Goal: Task Accomplishment & Management: Use online tool/utility

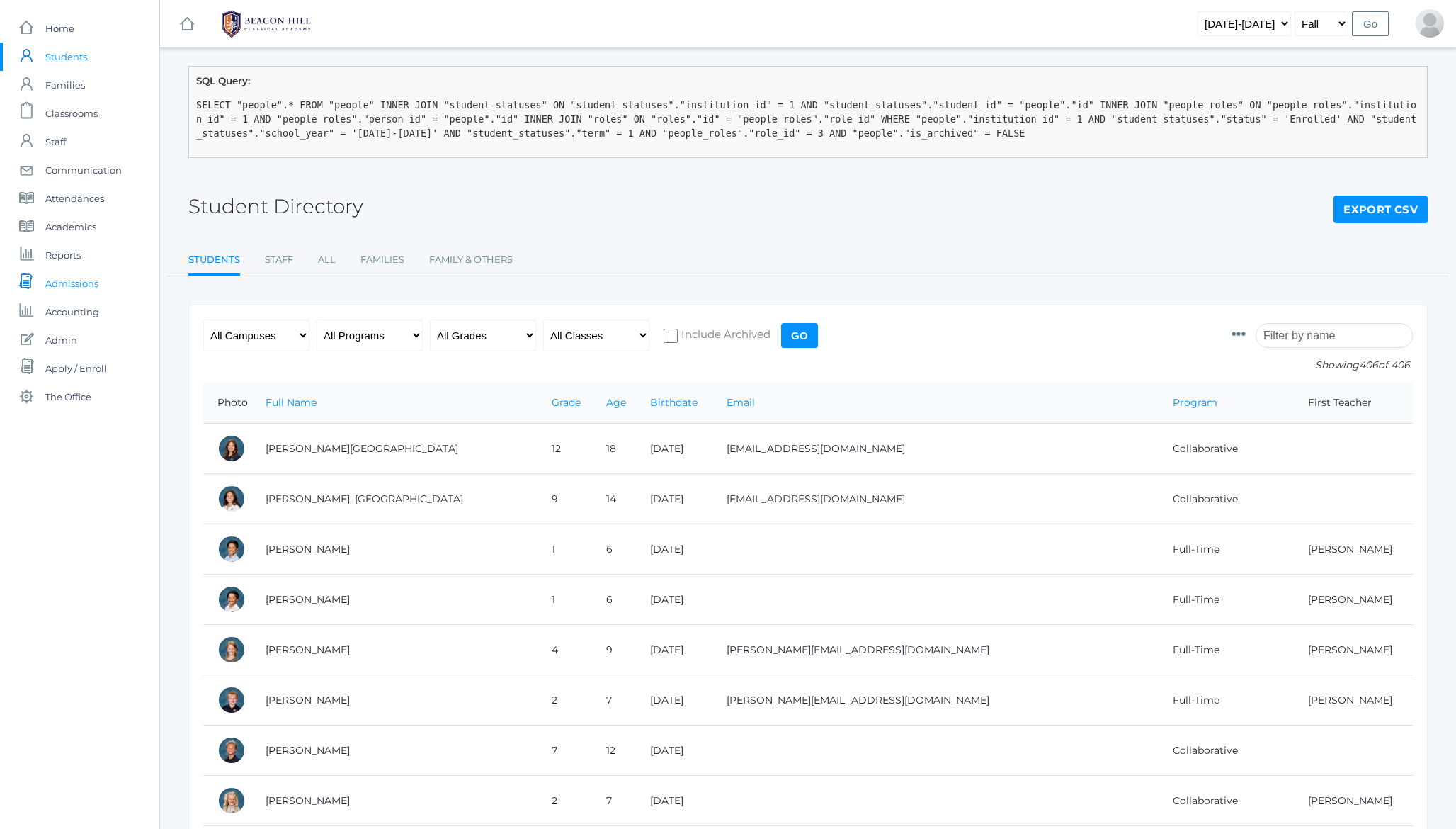
click at [81, 284] on span "Admissions" at bounding box center [72, 283] width 53 height 28
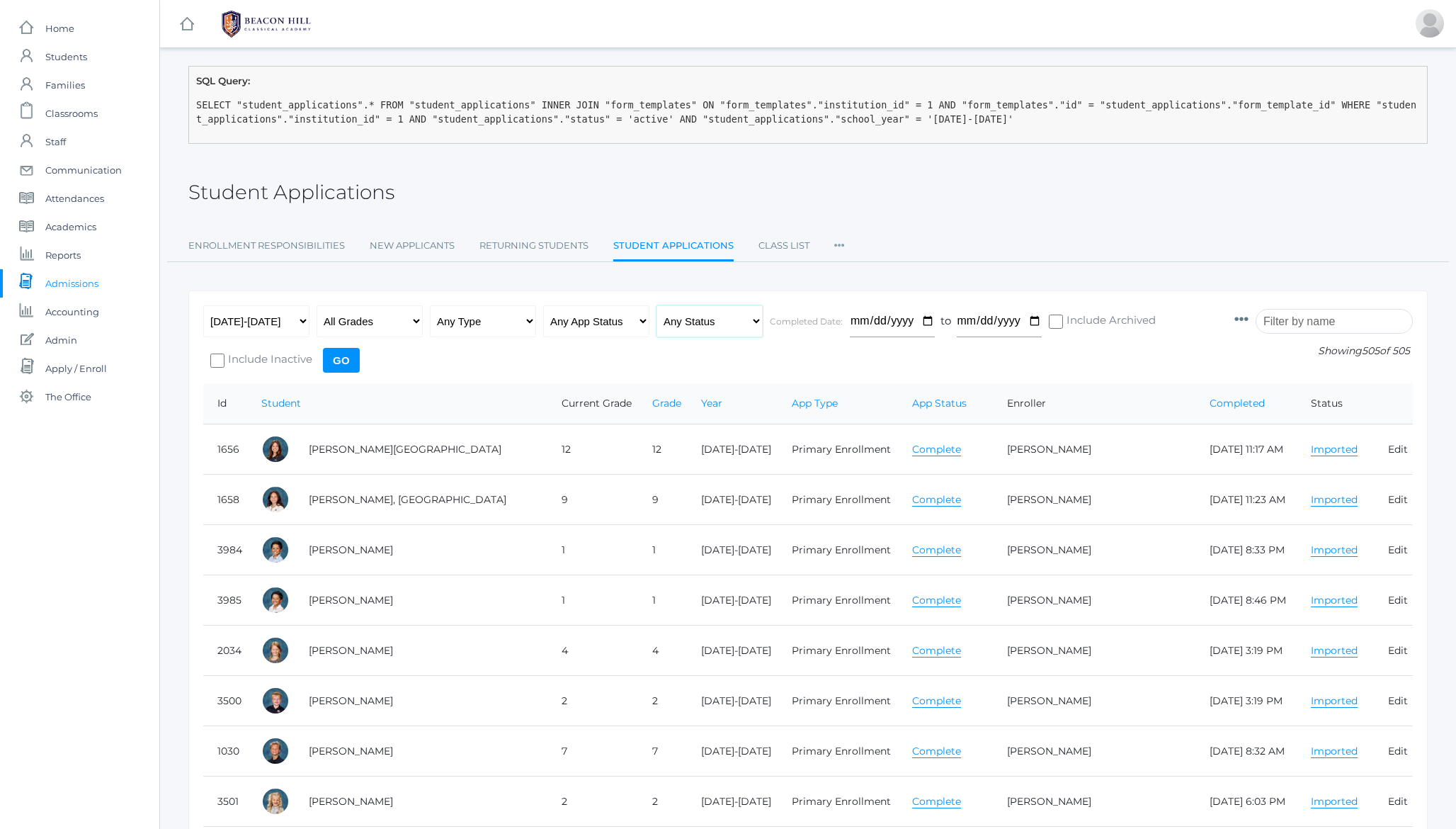
click at [674, 326] on select "Any Status Ready to Send Sent Done Ready to Import Imported" at bounding box center [710, 321] width 107 height 32
select select "import"
click at [657, 305] on select "Any Status Ready to Send Sent Done Ready to Import Imported" at bounding box center [710, 321] width 107 height 32
click at [342, 360] on input "Go" at bounding box center [341, 360] width 37 height 25
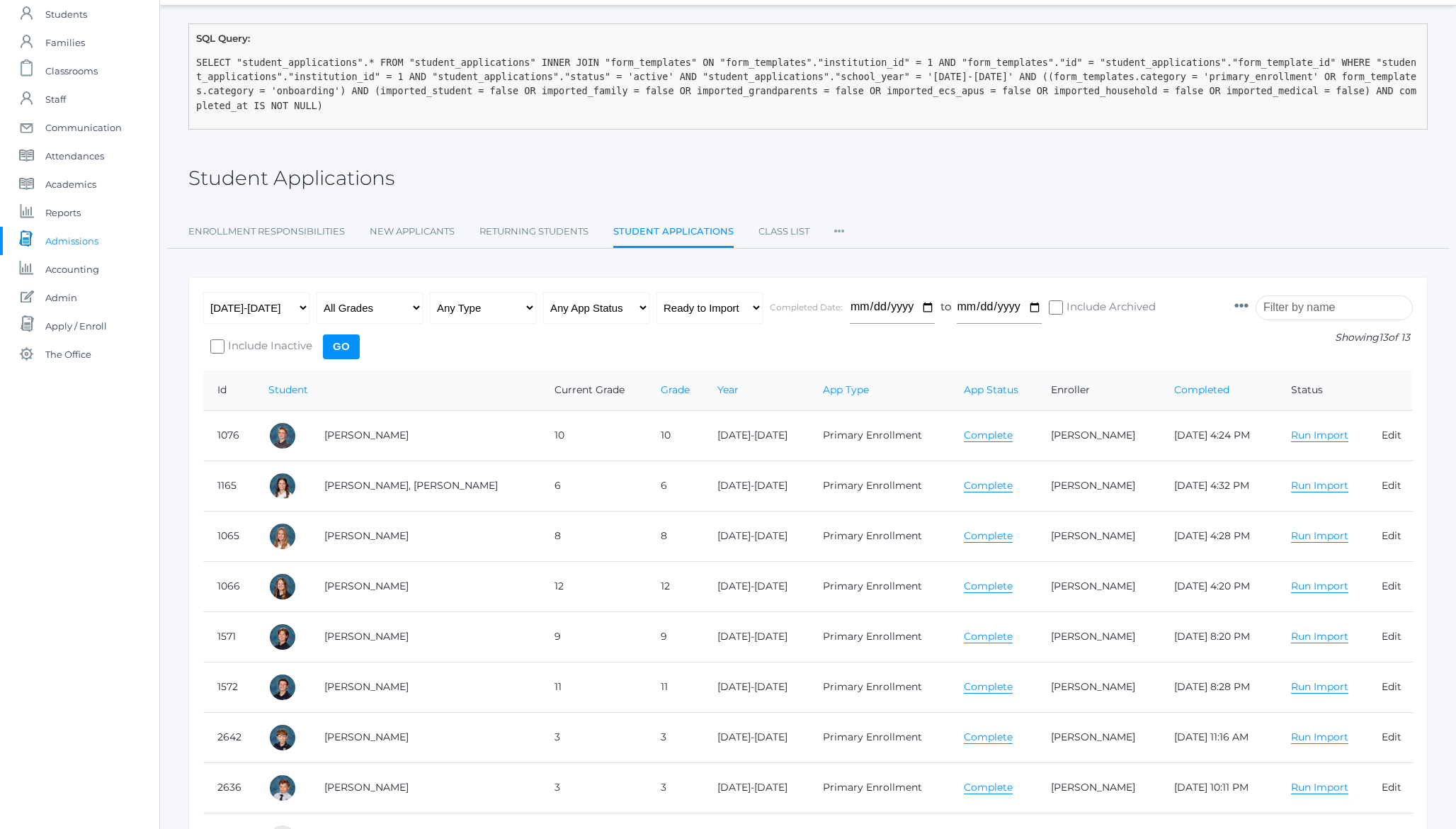
scroll to position [47, 0]
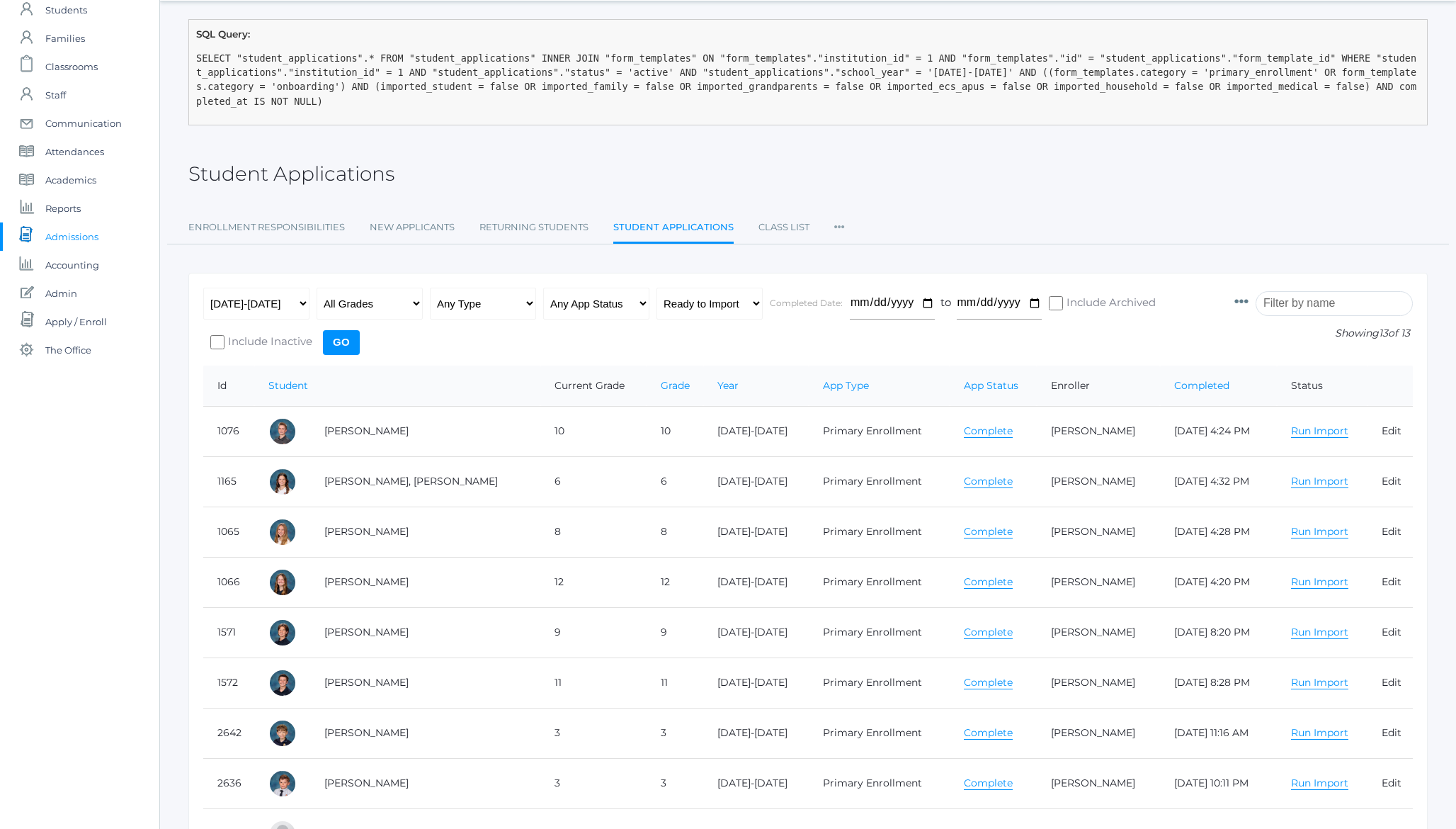
click at [353, 175] on h2 "Student Applications" at bounding box center [291, 174] width 206 height 22
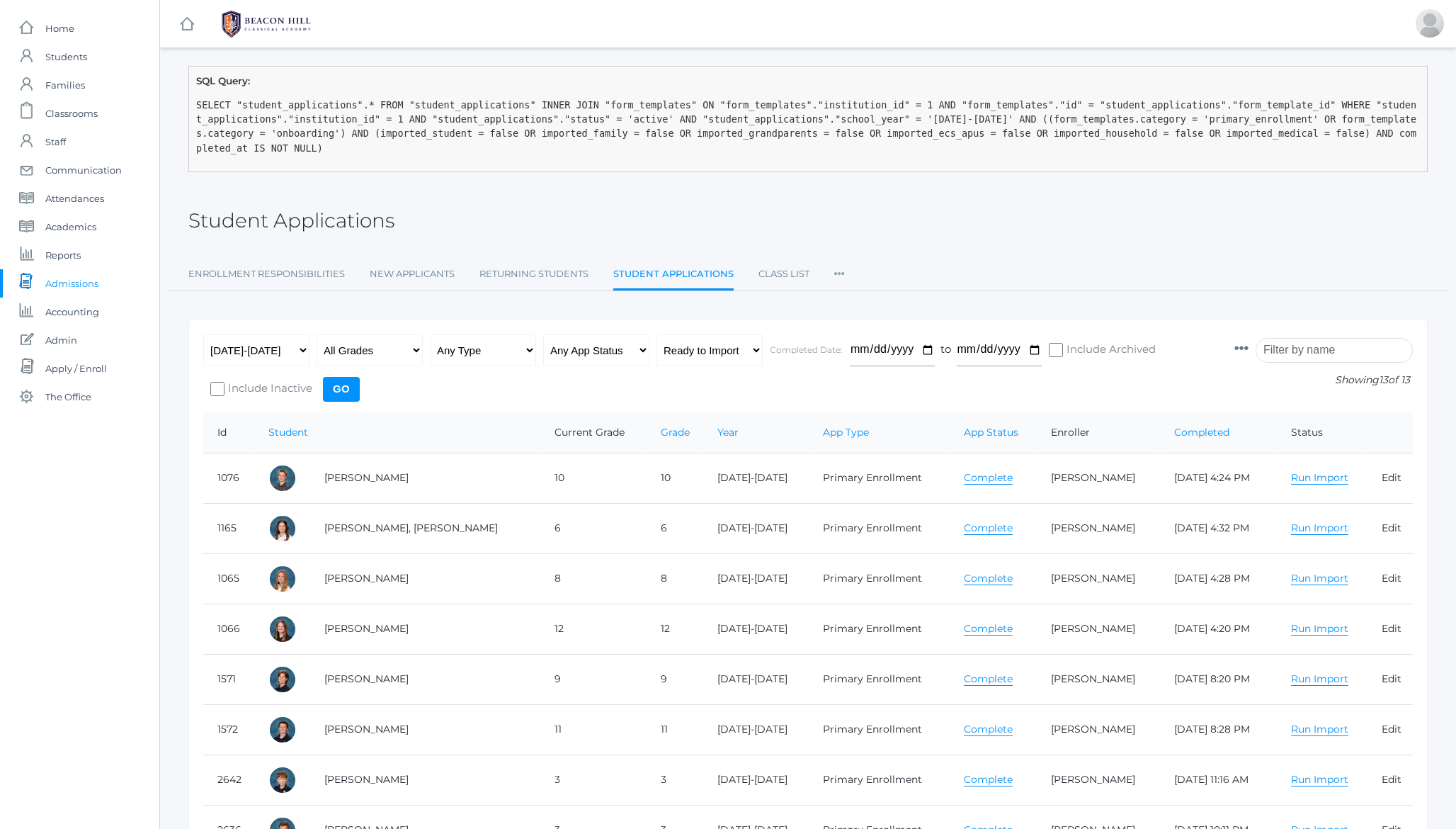
click at [342, 387] on input "Go" at bounding box center [341, 389] width 37 height 25
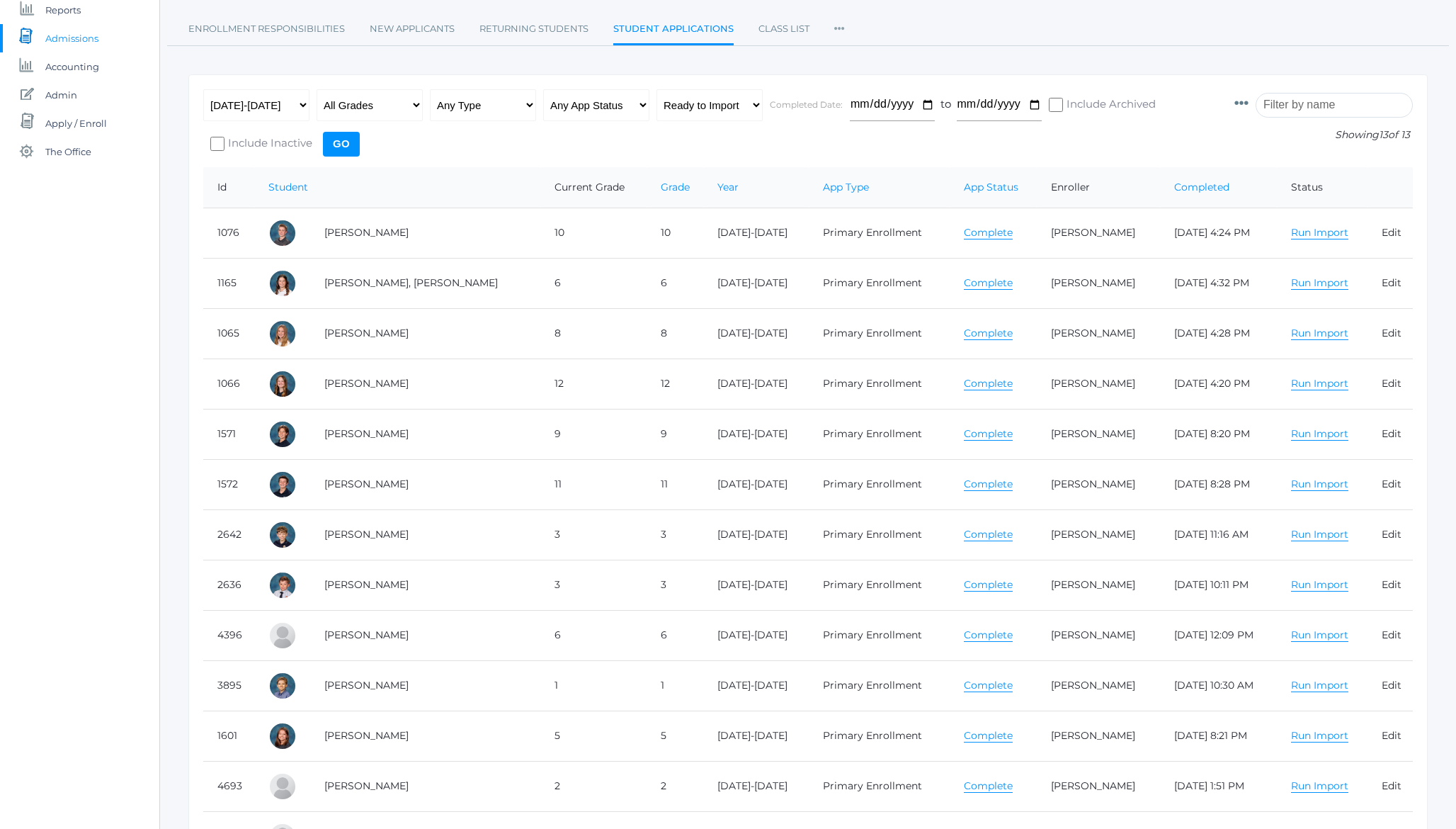
scroll to position [360, 0]
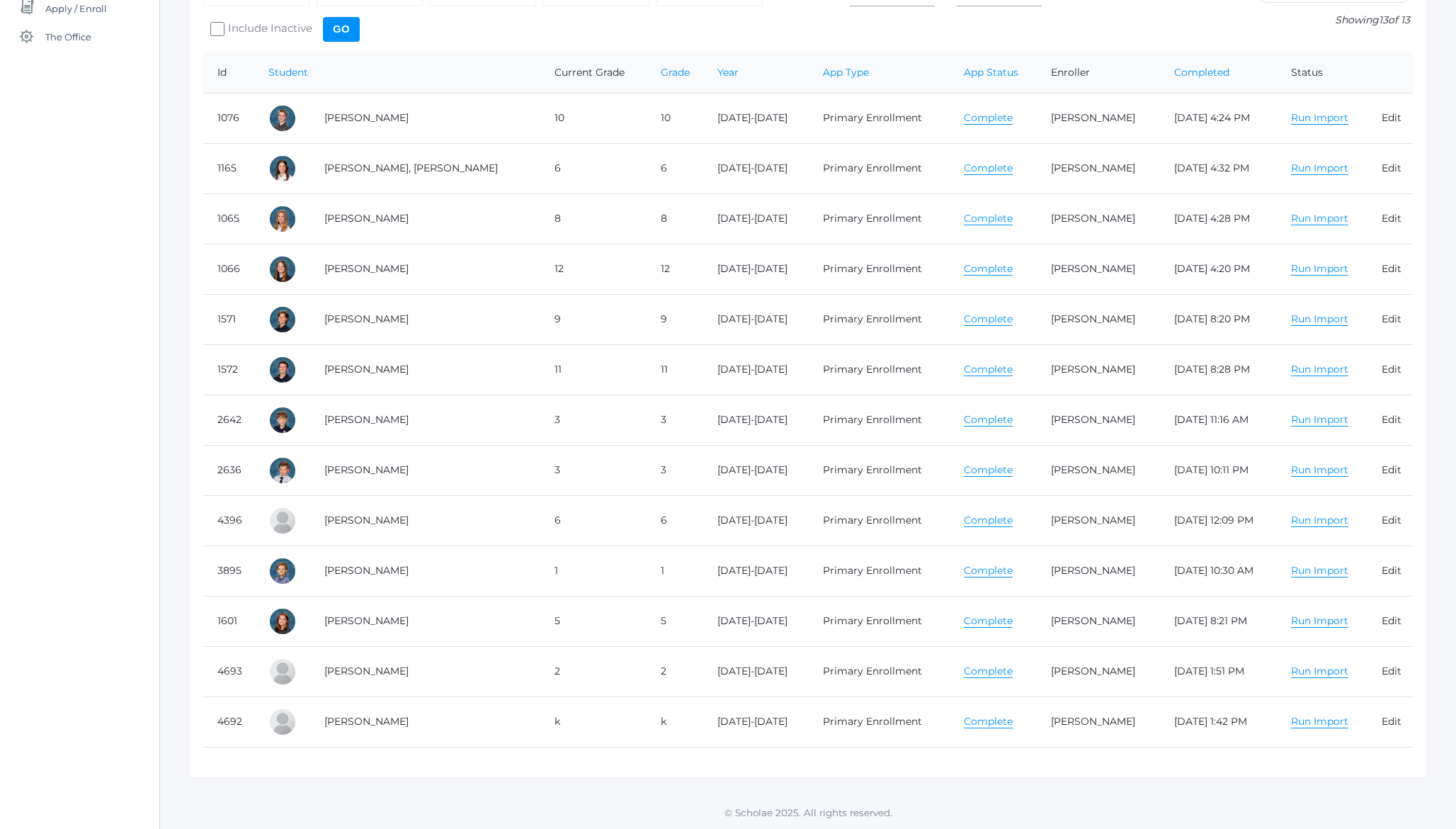
click at [1302, 670] on link "Run Import" at bounding box center [1320, 671] width 58 height 13
click at [1247, 697] on link "All" at bounding box center [1254, 697] width 12 height 13
click at [1306, 670] on link "Run Import" at bounding box center [1320, 671] width 58 height 13
click at [1303, 725] on link "Run Import" at bounding box center [1320, 721] width 58 height 13
click at [1248, 745] on link "All" at bounding box center [1254, 747] width 12 height 13
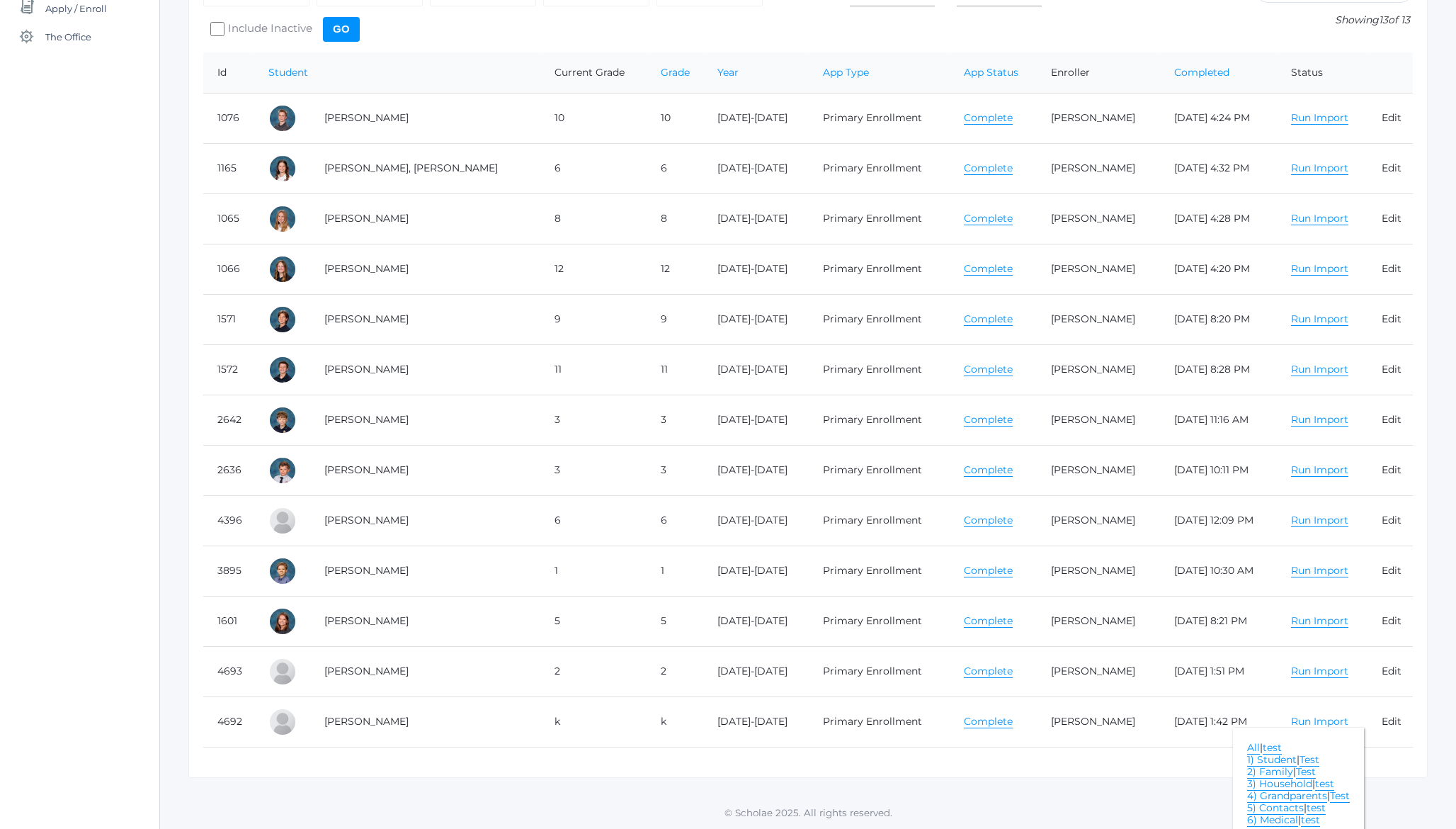
click at [1177, 17] on div "Any Year 2019-2020 2020-2021 2021-2022 2022-2023 2023-2024 2024-2025 2025-2026 …" at bounding box center [711, 13] width 1017 height 78
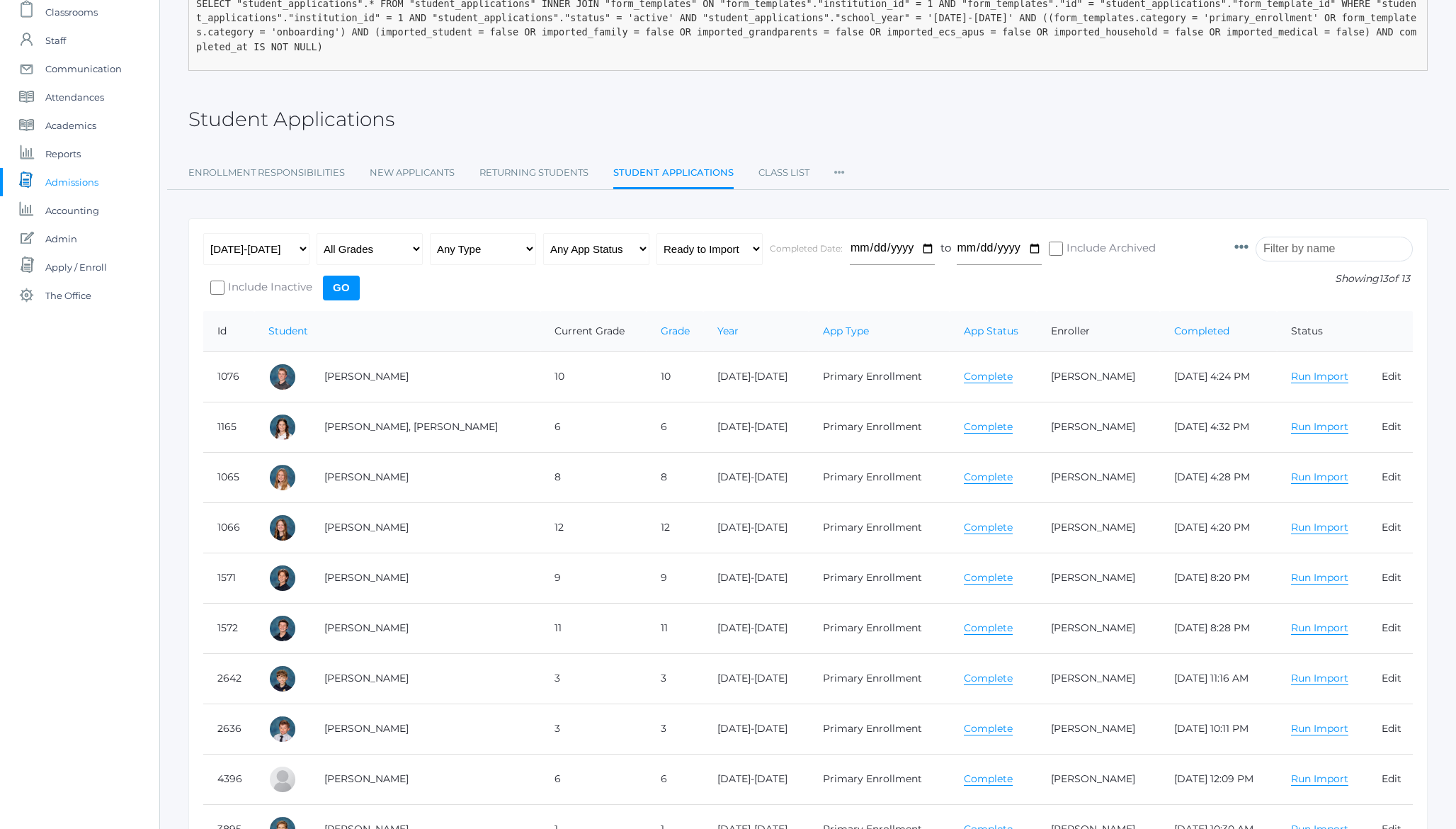
scroll to position [94, 0]
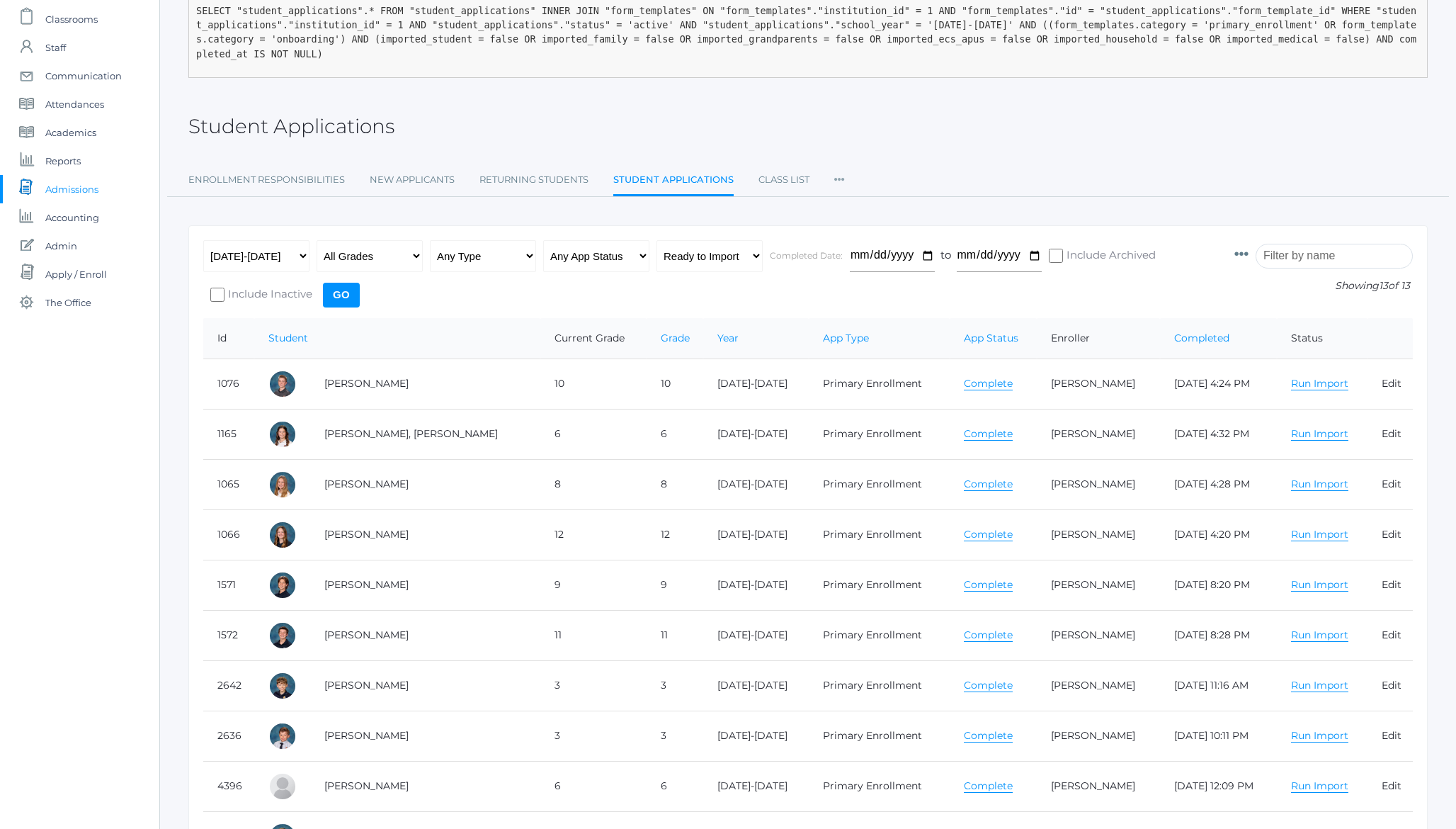
click at [346, 293] on input "Go" at bounding box center [341, 295] width 37 height 25
